Goal: Task Accomplishment & Management: Use online tool/utility

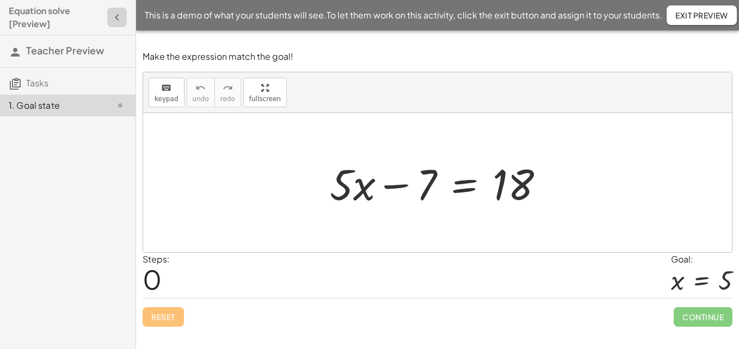
click at [120, 22] on icon "button" at bounding box center [116, 17] width 13 height 13
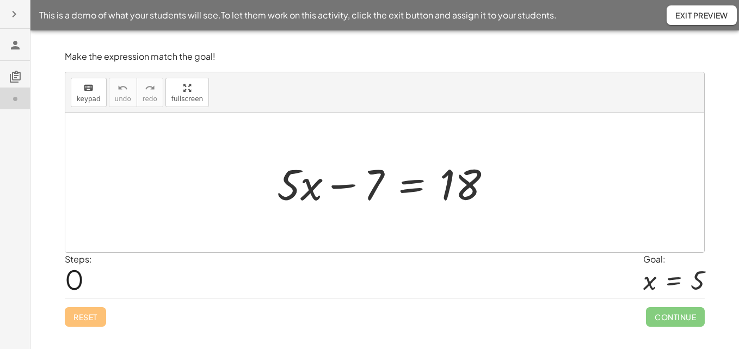
click at [19, 16] on icon "button" at bounding box center [14, 14] width 13 height 13
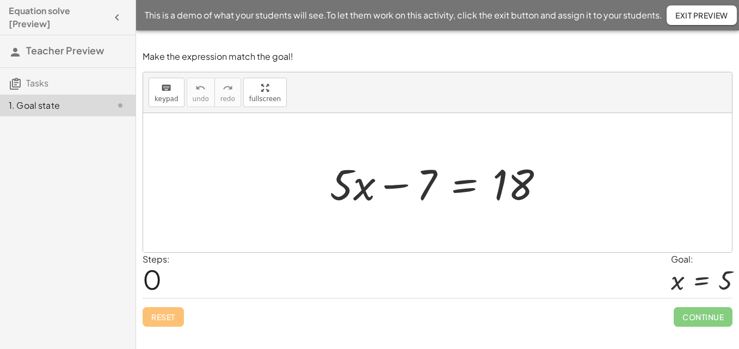
click at [33, 88] on span "Tasks" at bounding box center [37, 82] width 22 height 11
click at [10, 92] on div "1. Goal state" at bounding box center [67, 105] width 135 height 30
click at [116, 25] on button "button" at bounding box center [117, 18] width 20 height 20
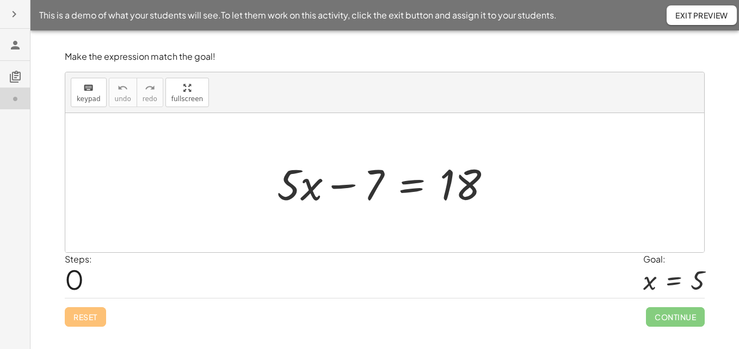
click at [15, 49] on icon at bounding box center [15, 45] width 13 height 13
click at [692, 19] on span "Exit Preview" at bounding box center [701, 15] width 53 height 10
click at [693, 18] on span "Exit Preview" at bounding box center [701, 15] width 53 height 10
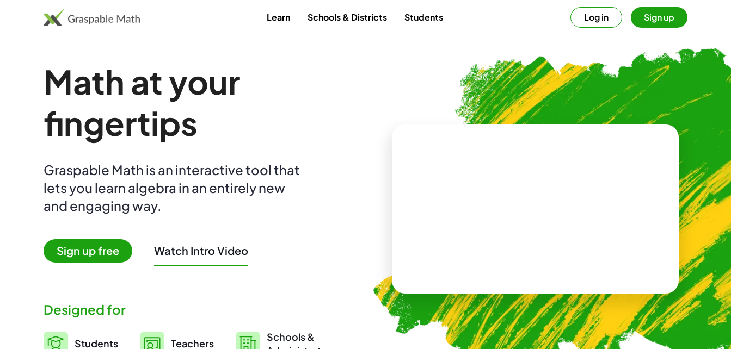
click at [597, 22] on button "Log in" at bounding box center [596, 17] width 52 height 21
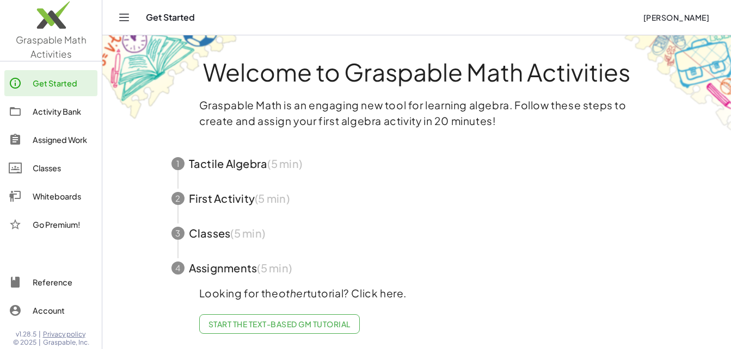
scroll to position [8, 0]
click at [321, 321] on link "Start the Text-based GM Tutorial" at bounding box center [279, 324] width 160 height 20
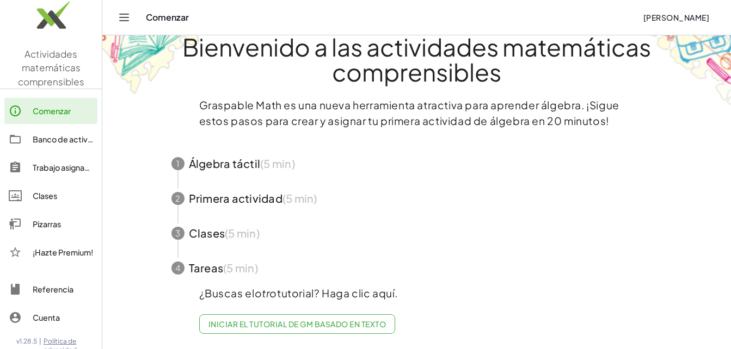
scroll to position [33, 0]
click at [38, 228] on div "Pizarras" at bounding box center [63, 224] width 60 height 13
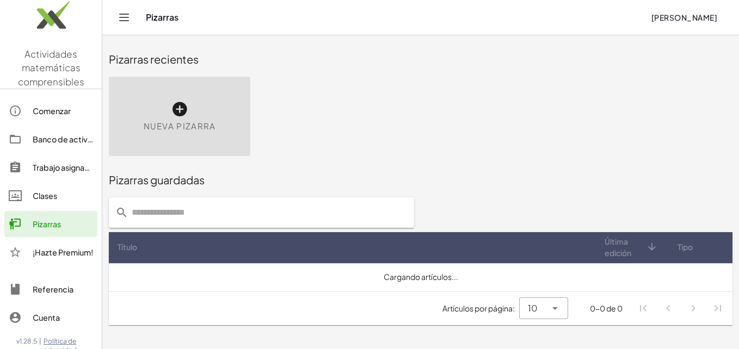
click at [184, 133] on div "Nueva pizarra" at bounding box center [179, 116] width 141 height 79
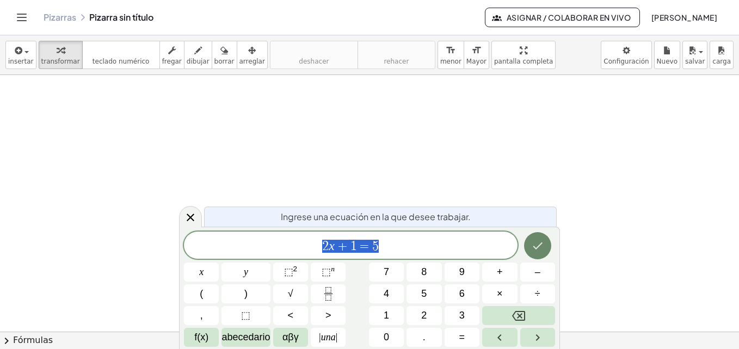
click at [541, 247] on icon "Hecho" at bounding box center [537, 245] width 13 height 13
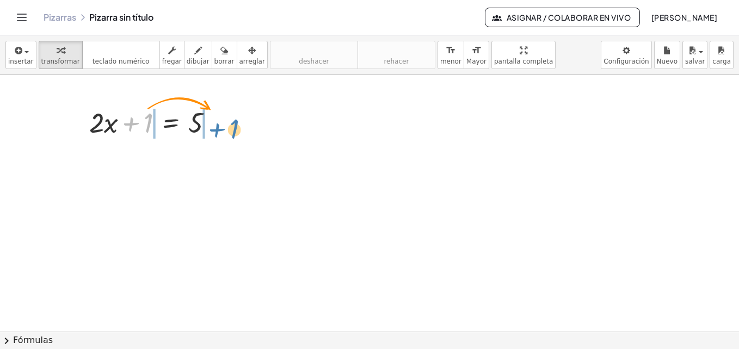
drag, startPoint x: 148, startPoint y: 128, endPoint x: 237, endPoint y: 140, distance: 89.4
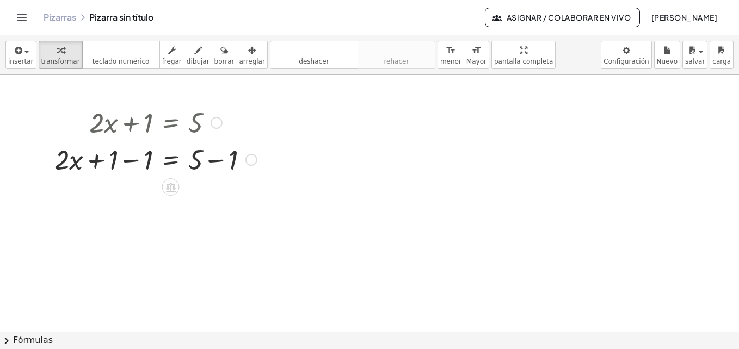
click at [135, 160] on div at bounding box center [155, 158] width 213 height 37
click at [216, 200] on div at bounding box center [155, 195] width 213 height 37
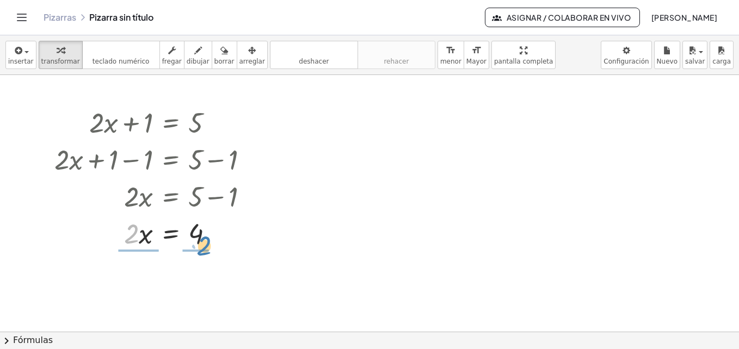
drag, startPoint x: 132, startPoint y: 240, endPoint x: 204, endPoint y: 252, distance: 73.3
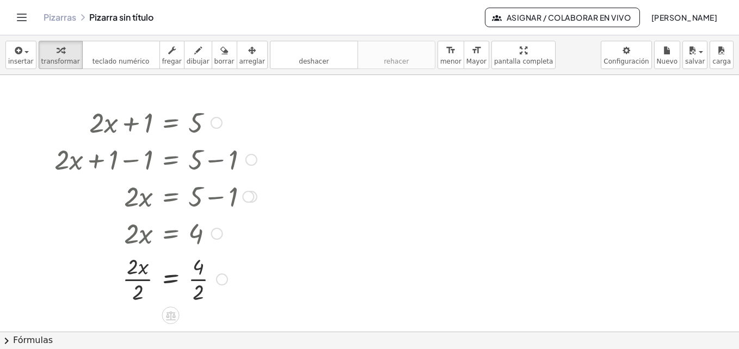
click at [135, 279] on div at bounding box center [155, 278] width 213 height 54
click at [194, 280] on div at bounding box center [155, 278] width 213 height 54
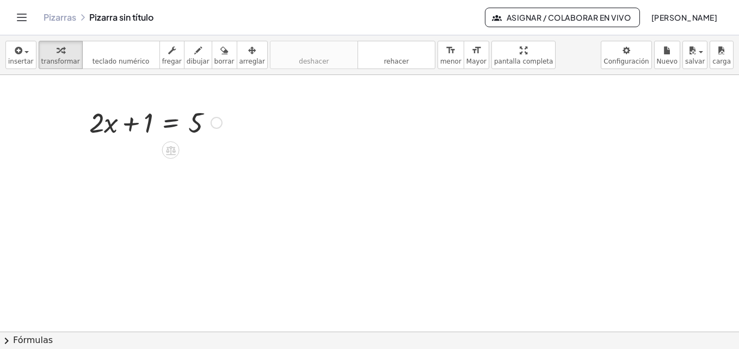
click at [160, 122] on div at bounding box center [156, 121] width 144 height 37
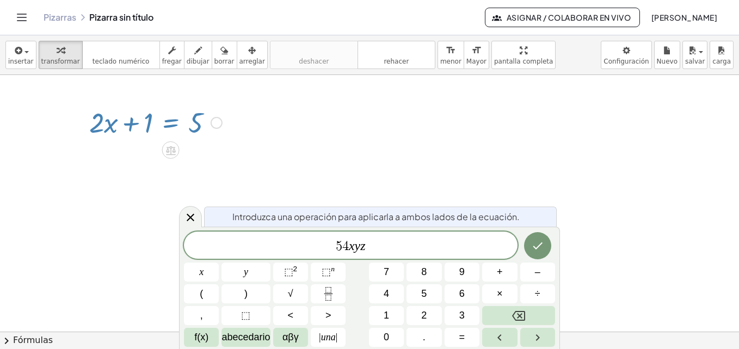
click at [532, 165] on div at bounding box center [369, 331] width 739 height 513
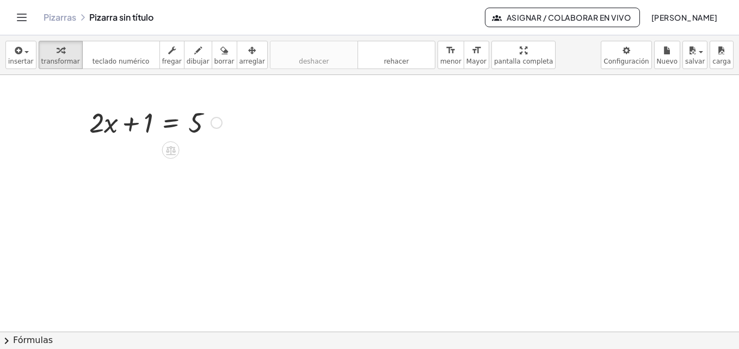
click at [185, 123] on div at bounding box center [156, 121] width 144 height 37
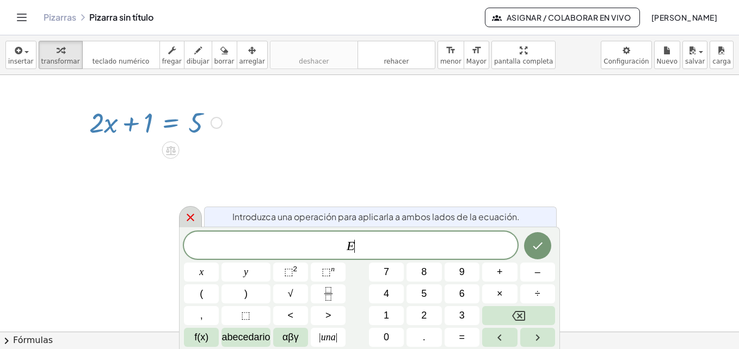
click at [185, 218] on icon at bounding box center [190, 217] width 13 height 13
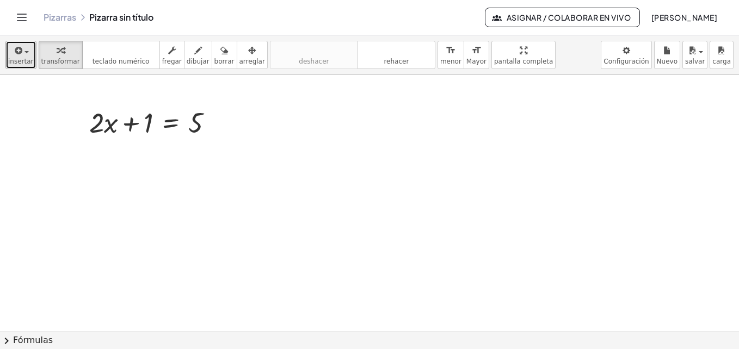
click at [26, 64] on span "insertar" at bounding box center [21, 62] width 26 height 8
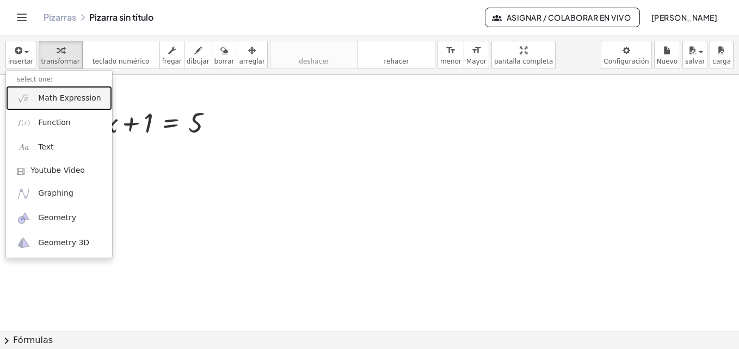
click at [48, 103] on span "Math Expression" at bounding box center [69, 98] width 63 height 11
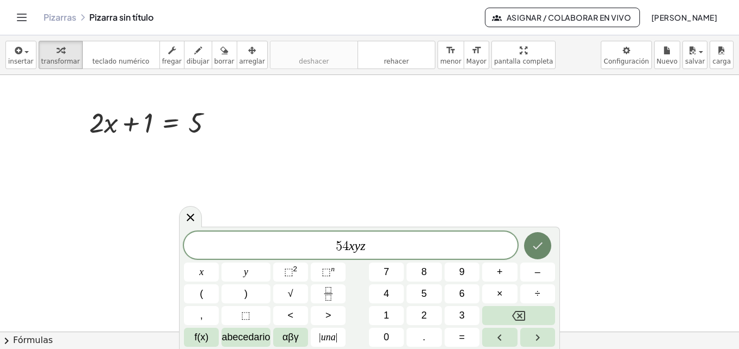
click at [539, 242] on icon "Hecho" at bounding box center [537, 245] width 13 height 13
